Goal: Information Seeking & Learning: Learn about a topic

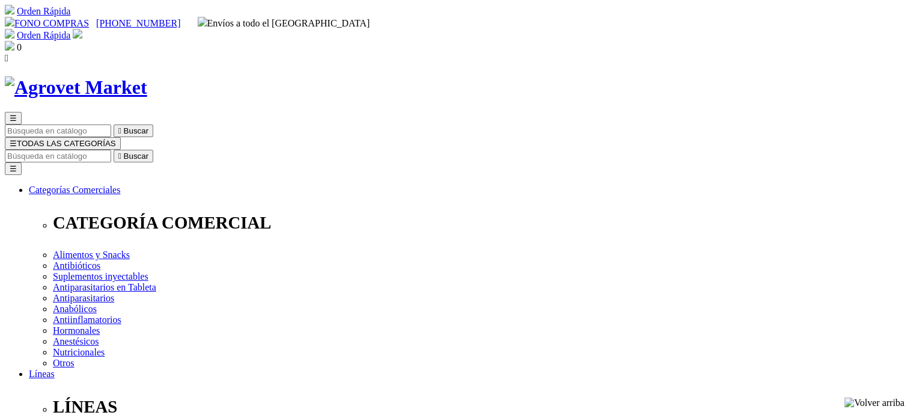
select select "0"
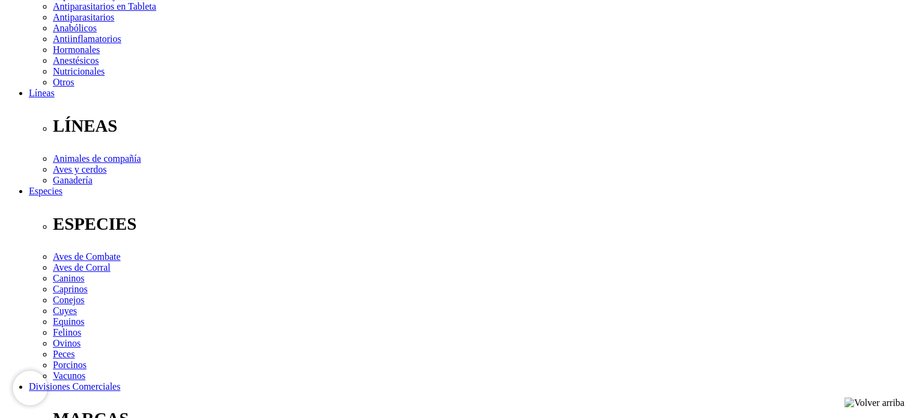
scroll to position [494, 0]
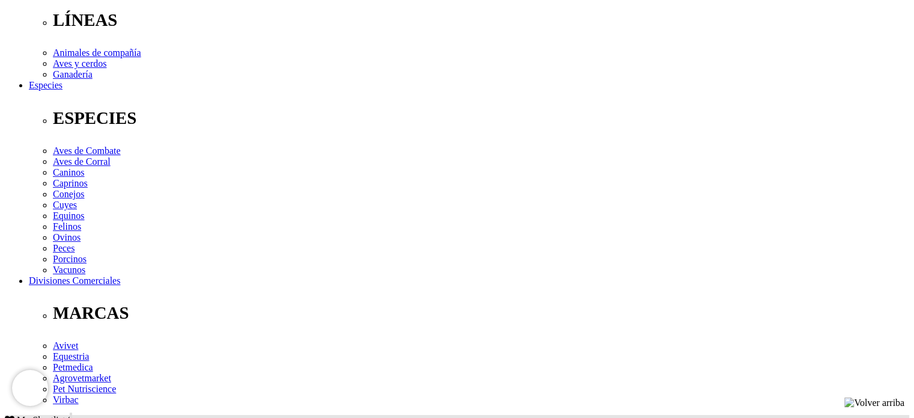
scroll to position [350, 0]
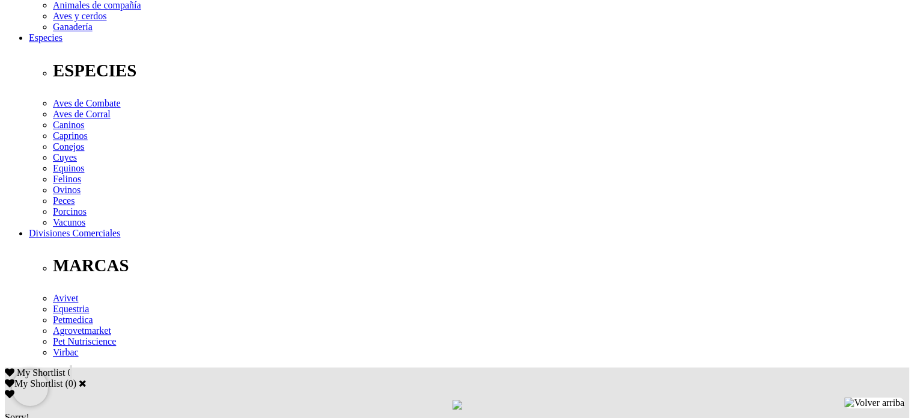
scroll to position [433, 0]
drag, startPoint x: 598, startPoint y: 222, endPoint x: 634, endPoint y: 223, distance: 36.7
copy p "3.00 mL"
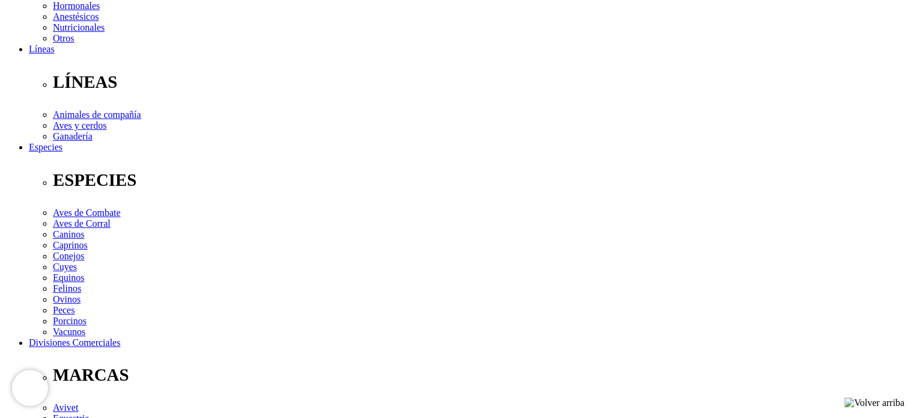
scroll to position [327, 0]
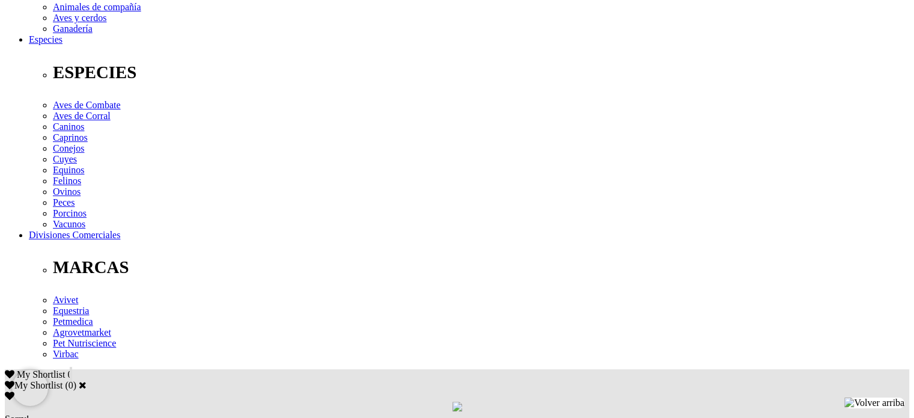
scroll to position [440, 0]
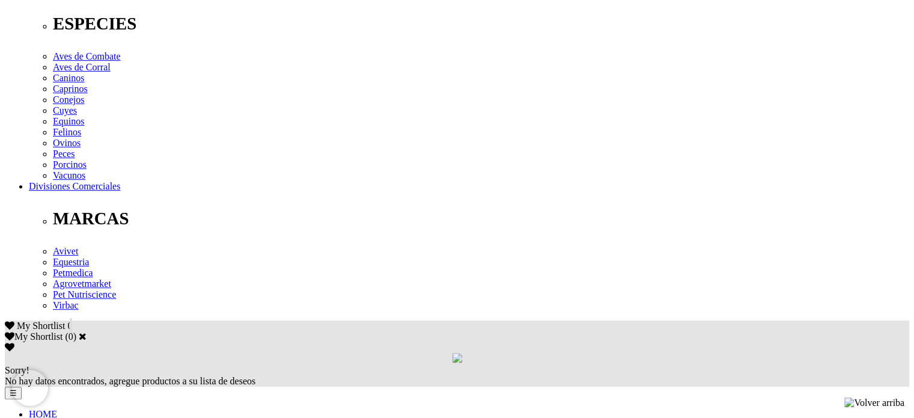
scroll to position [481, 0]
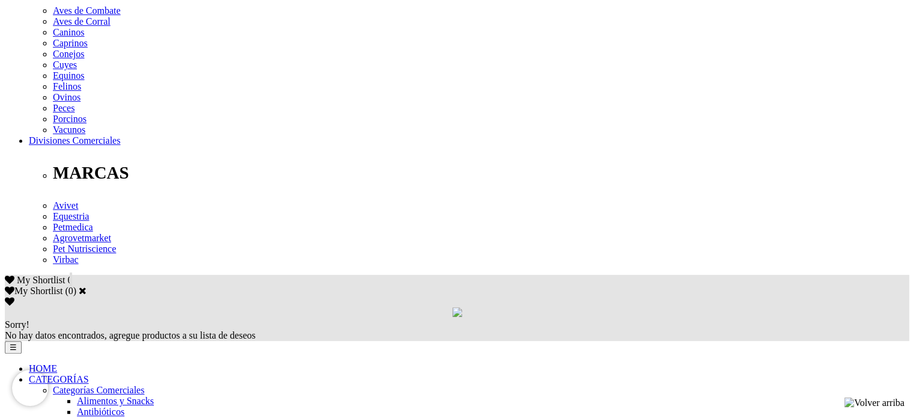
scroll to position [473, 0]
